Goal: Information Seeking & Learning: Learn about a topic

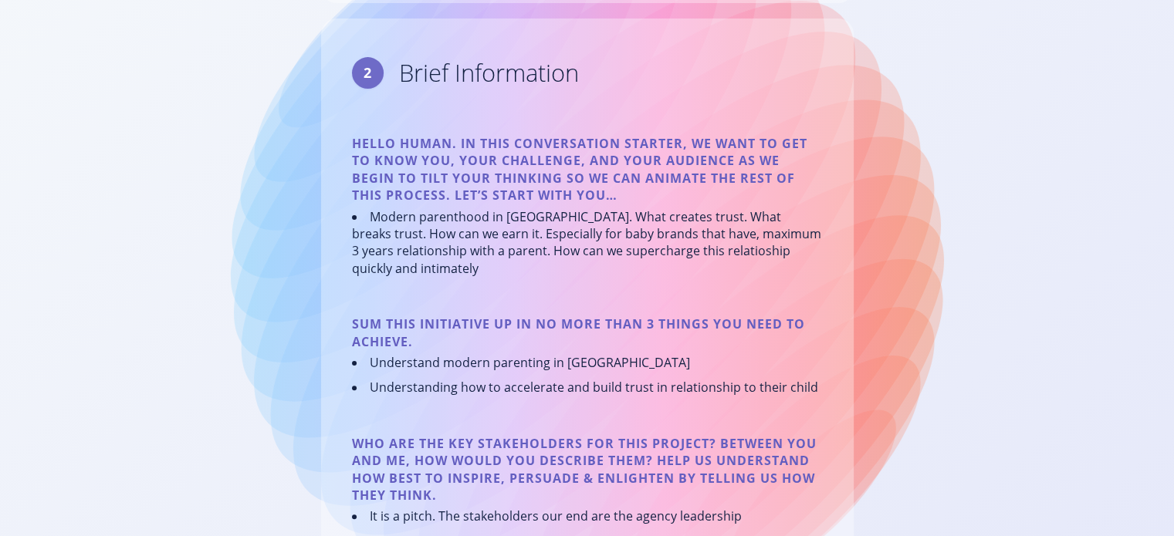
scroll to position [359, 0]
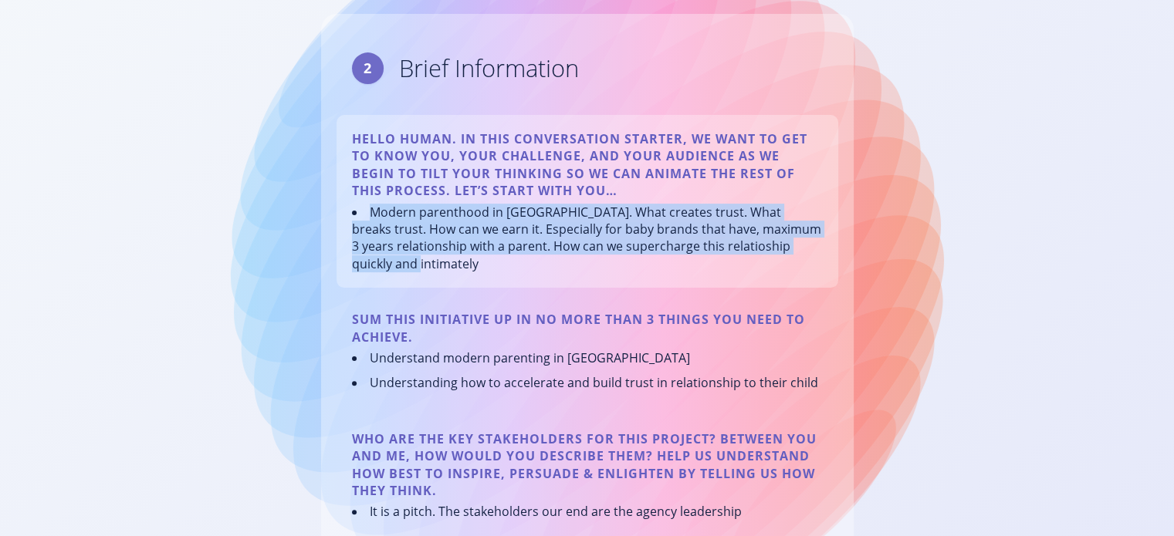
drag, startPoint x: 429, startPoint y: 262, endPoint x: 367, endPoint y: 212, distance: 79.1
click at [367, 212] on li "Modern parenthood in [GEOGRAPHIC_DATA]. What creates trust. What breaks trust. …" at bounding box center [587, 238] width 471 height 69
copy li "Modern parenthood in [GEOGRAPHIC_DATA]. What creates trust. What breaks trust. …"
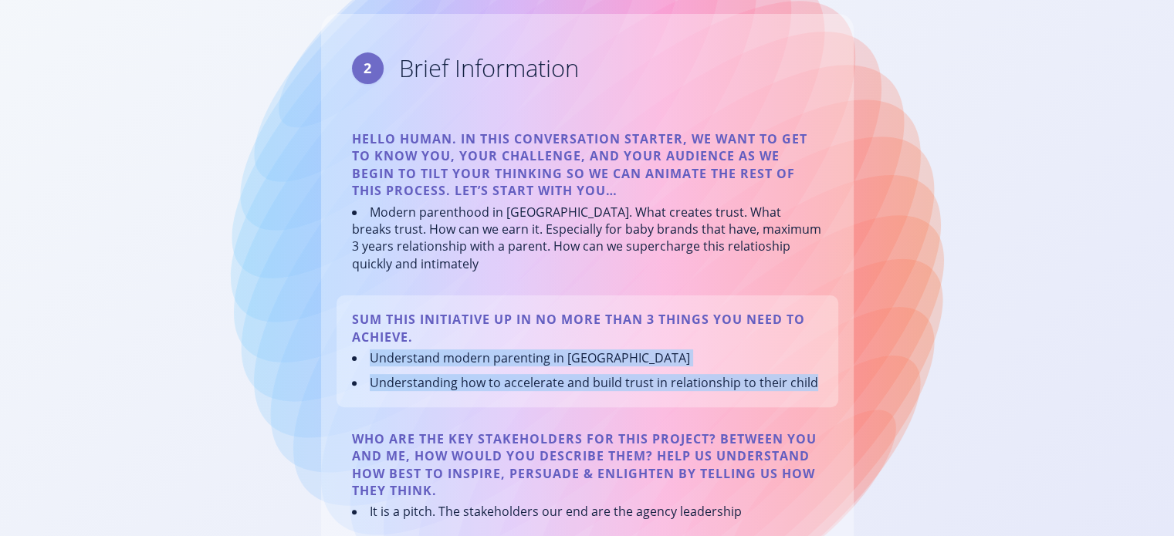
drag, startPoint x: 813, startPoint y: 382, endPoint x: 374, endPoint y: 356, distance: 440.0
click at [374, 356] on ul "Understand modern parenting in [GEOGRAPHIC_DATA] Understanding how to accelerat…" at bounding box center [587, 371] width 471 height 42
click at [374, 356] on li "Understand modern parenting in [GEOGRAPHIC_DATA]" at bounding box center [585, 358] width 466 height 17
drag, startPoint x: 371, startPoint y: 356, endPoint x: 810, endPoint y: 394, distance: 440.9
click at [810, 394] on div "Sum this initiative up in no more than 3 things you need to achieve. Understand…" at bounding box center [588, 352] width 502 height 112
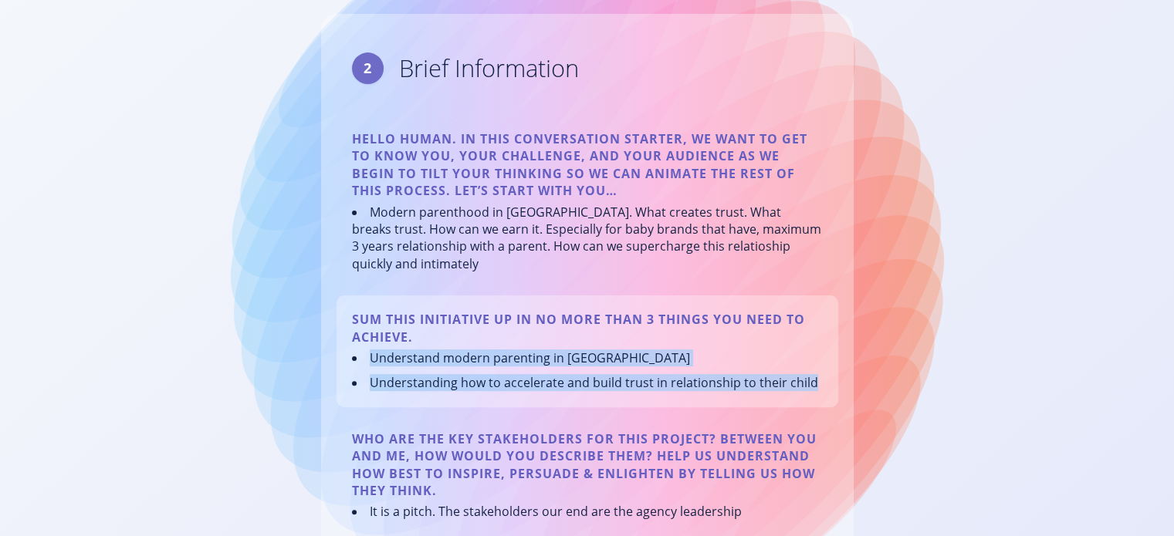
copy ul "Understand modern parenting in [GEOGRAPHIC_DATA] Understanding how to accelerat…"
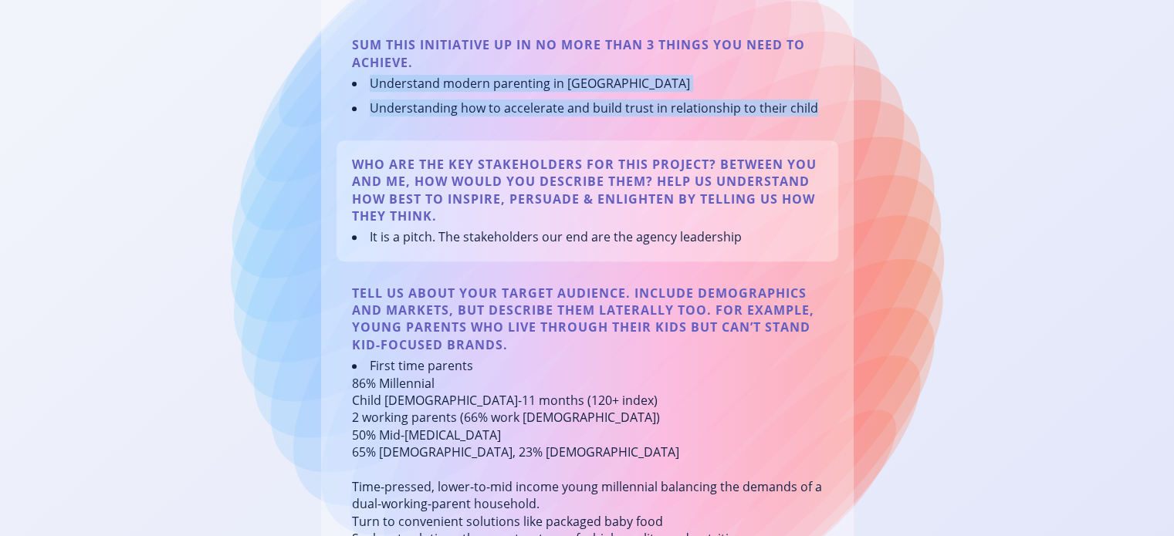
scroll to position [647, 0]
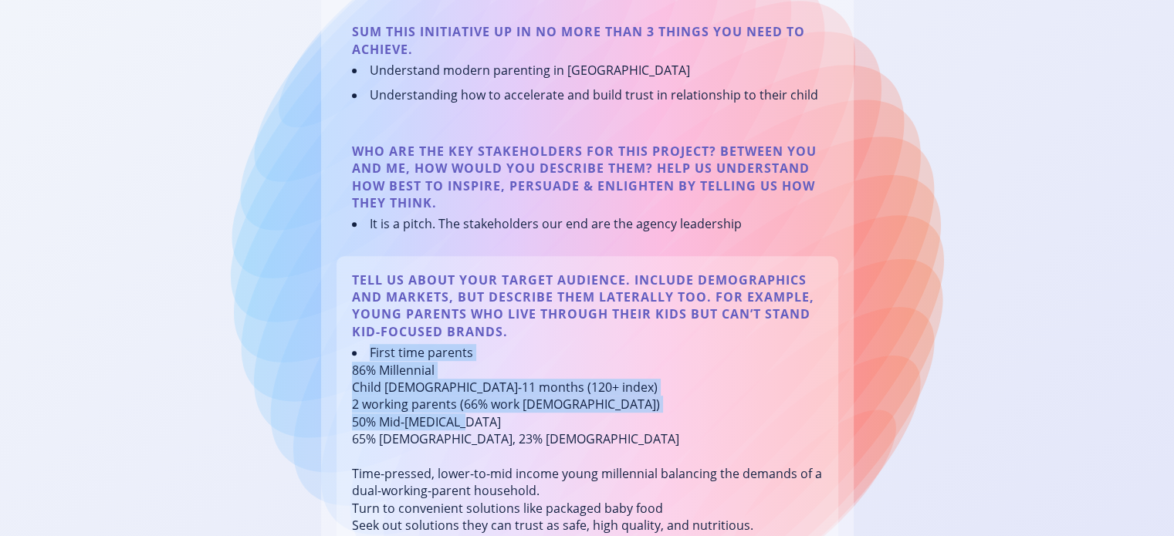
drag, startPoint x: 513, startPoint y: 448, endPoint x: 368, endPoint y: 358, distance: 169.9
click at [368, 358] on li "First time parents 86% Millennial Child [DEMOGRAPHIC_DATA]-11 months (120+ inde…" at bounding box center [587, 439] width 471 height 190
copy li "First time parents 86% Millennial Child [DEMOGRAPHIC_DATA]-11 months (120+ inde…"
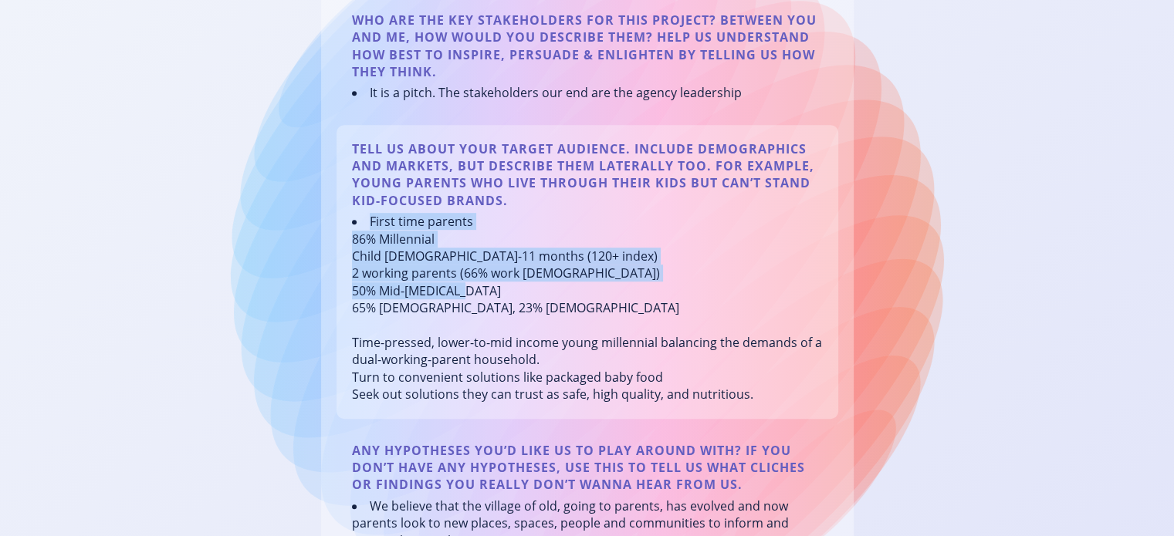
scroll to position [779, 0]
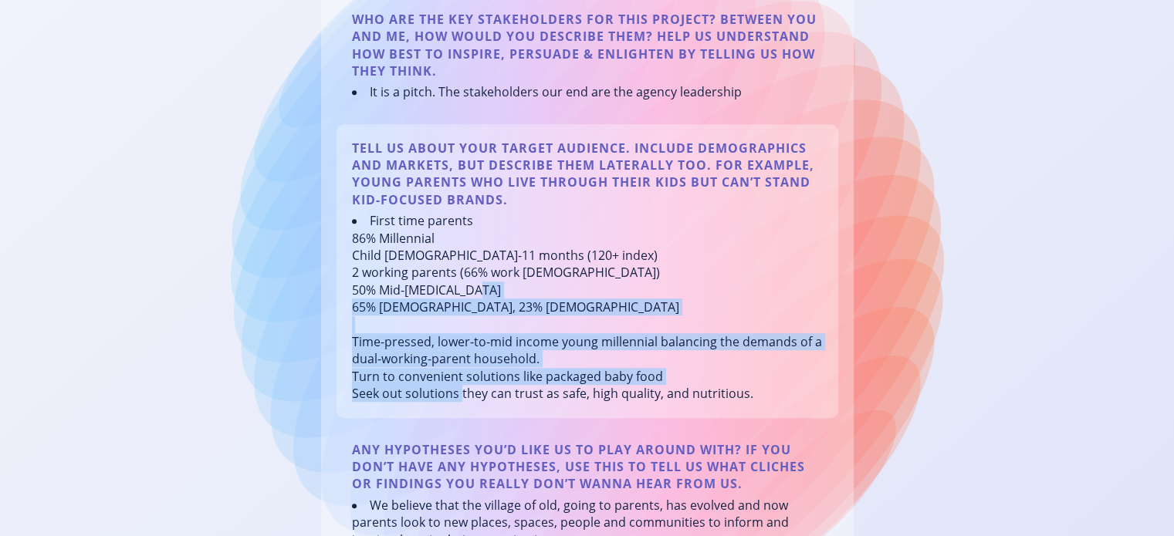
drag, startPoint x: 754, startPoint y: 395, endPoint x: 348, endPoint y: 344, distance: 409.2
click at [348, 344] on div "Tell us about your target audience. Include demographics and markets, but descr…" at bounding box center [588, 271] width 502 height 294
copy li "Time-pressed, lower-to-mid income young millennial balancing the demands of a d…"
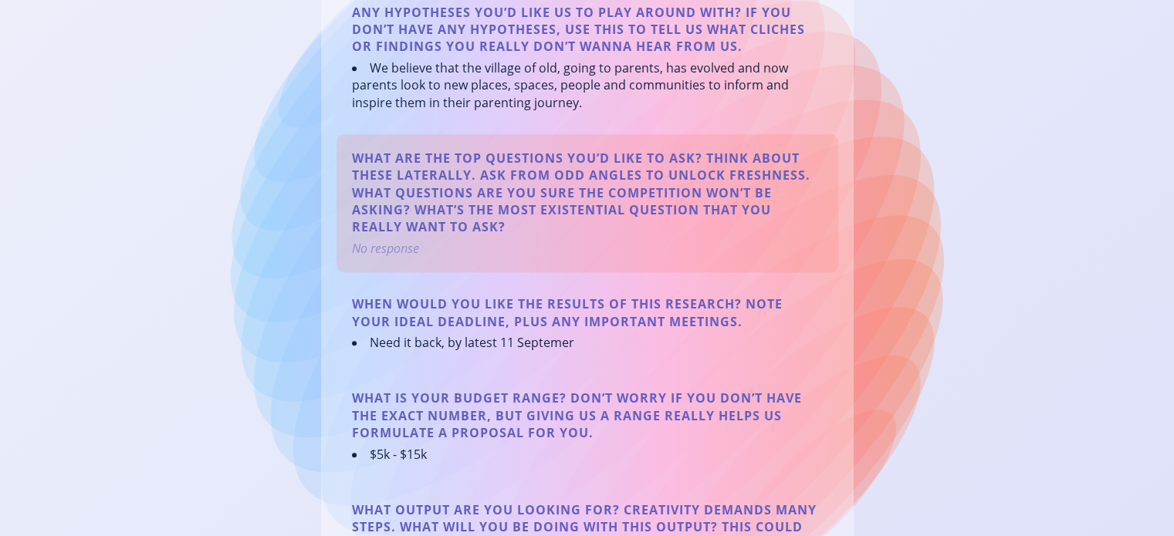
scroll to position [1220, 0]
